Goal: Transaction & Acquisition: Purchase product/service

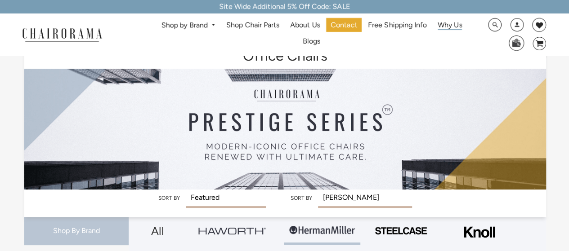
click at [455, 25] on span "Why Us" at bounding box center [450, 25] width 24 height 9
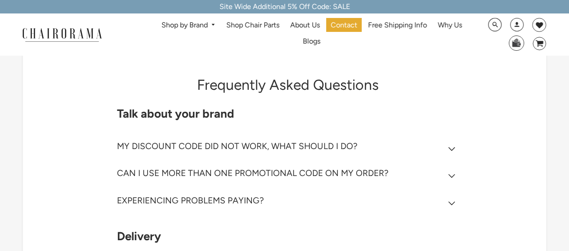
click at [374, 147] on summary "MY DISCOUNT CODE DID NOT WORK, WHAT SHOULD I DO?" at bounding box center [288, 148] width 342 height 27
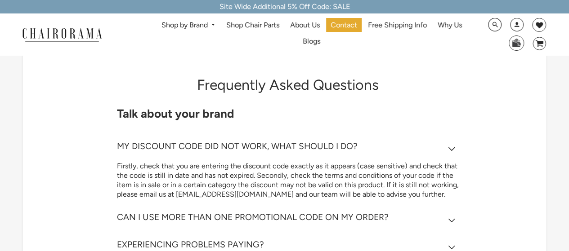
click at [436, 149] on summary "MY DISCOUNT CODE DID NOT WORK, WHAT SHOULD I DO?" at bounding box center [288, 148] width 342 height 27
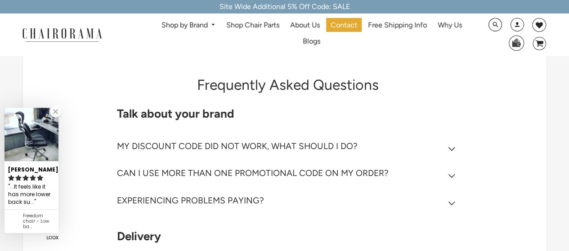
click at [214, 23] on span "DesktopNavigation" at bounding box center [212, 25] width 8 height 6
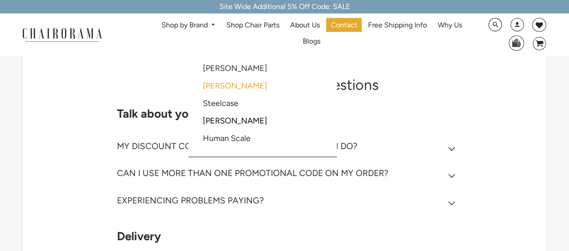
click at [225, 83] on link "[PERSON_NAME]" at bounding box center [235, 86] width 64 height 10
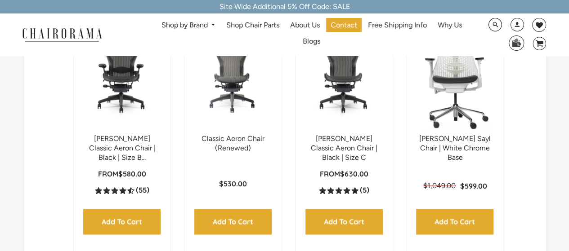
scroll to position [538, 0]
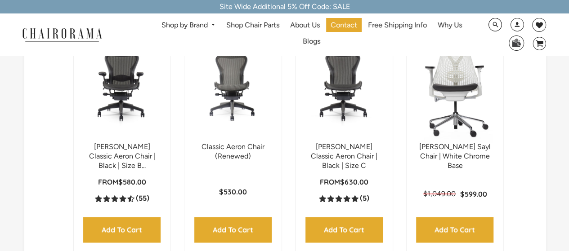
click at [125, 71] on img at bounding box center [122, 86] width 79 height 112
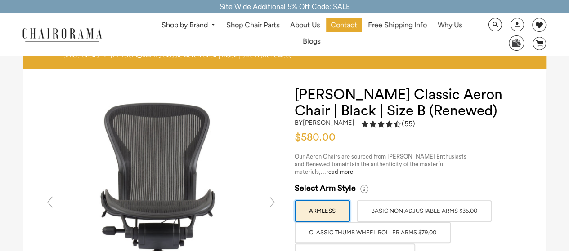
click at [462, 206] on label "BASIC NON ADJUSTABLE ARMS $35.00" at bounding box center [424, 212] width 135 height 22
click at [0, 0] on input "BASIC NON ADJUSTABLE ARMS $35.00" at bounding box center [0, 0] width 0 height 0
